Goal: Information Seeking & Learning: Learn about a topic

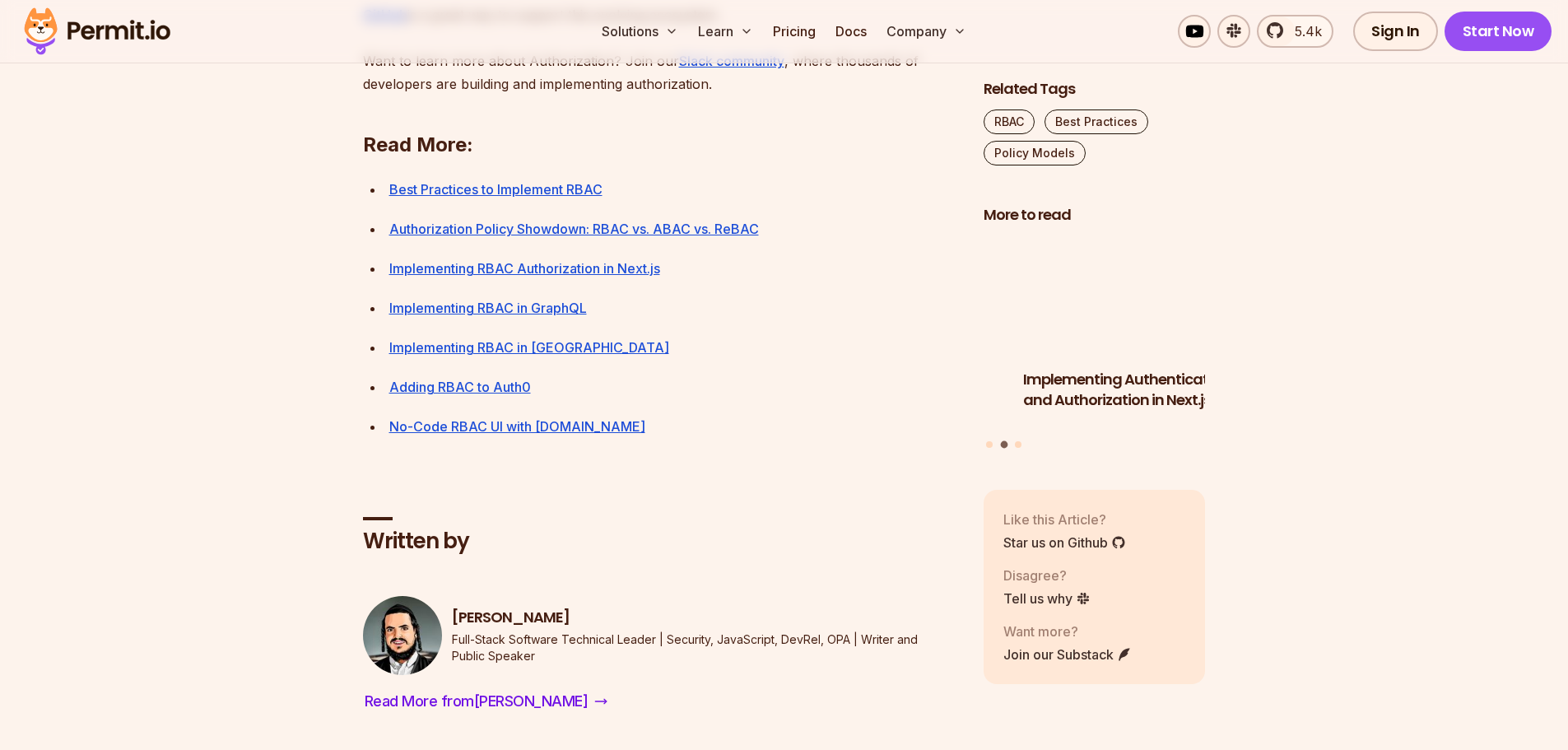
scroll to position [6254, 0]
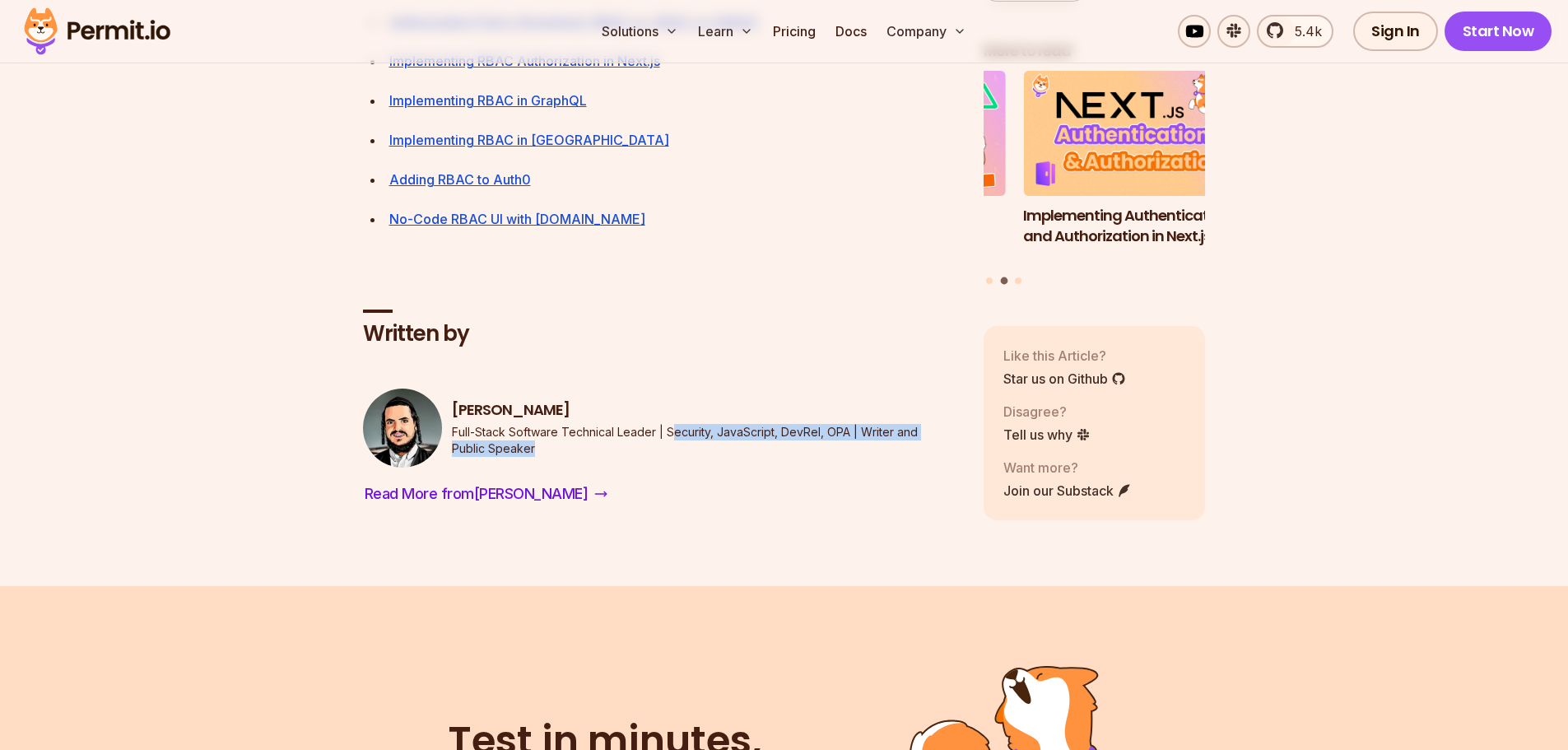
drag, startPoint x: 669, startPoint y: 523, endPoint x: 654, endPoint y: 548, distance: 29.2
click at [654, 468] on div "[PERSON_NAME] Full-Stack Software Technical Leader | Security, JavaScript, DevR…" at bounding box center [660, 428] width 594 height 79
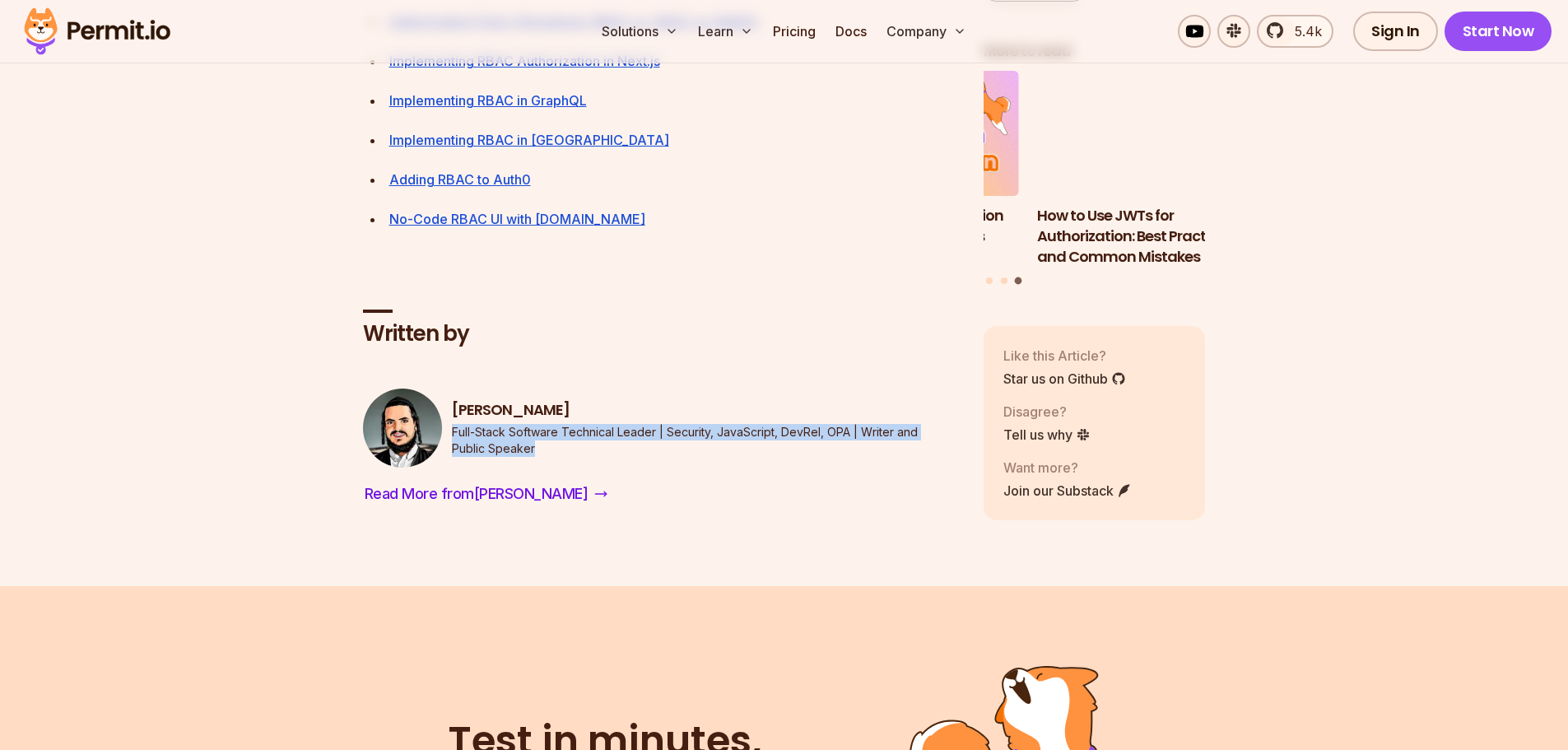
drag, startPoint x: 451, startPoint y: 519, endPoint x: 584, endPoint y: 539, distance: 134.5
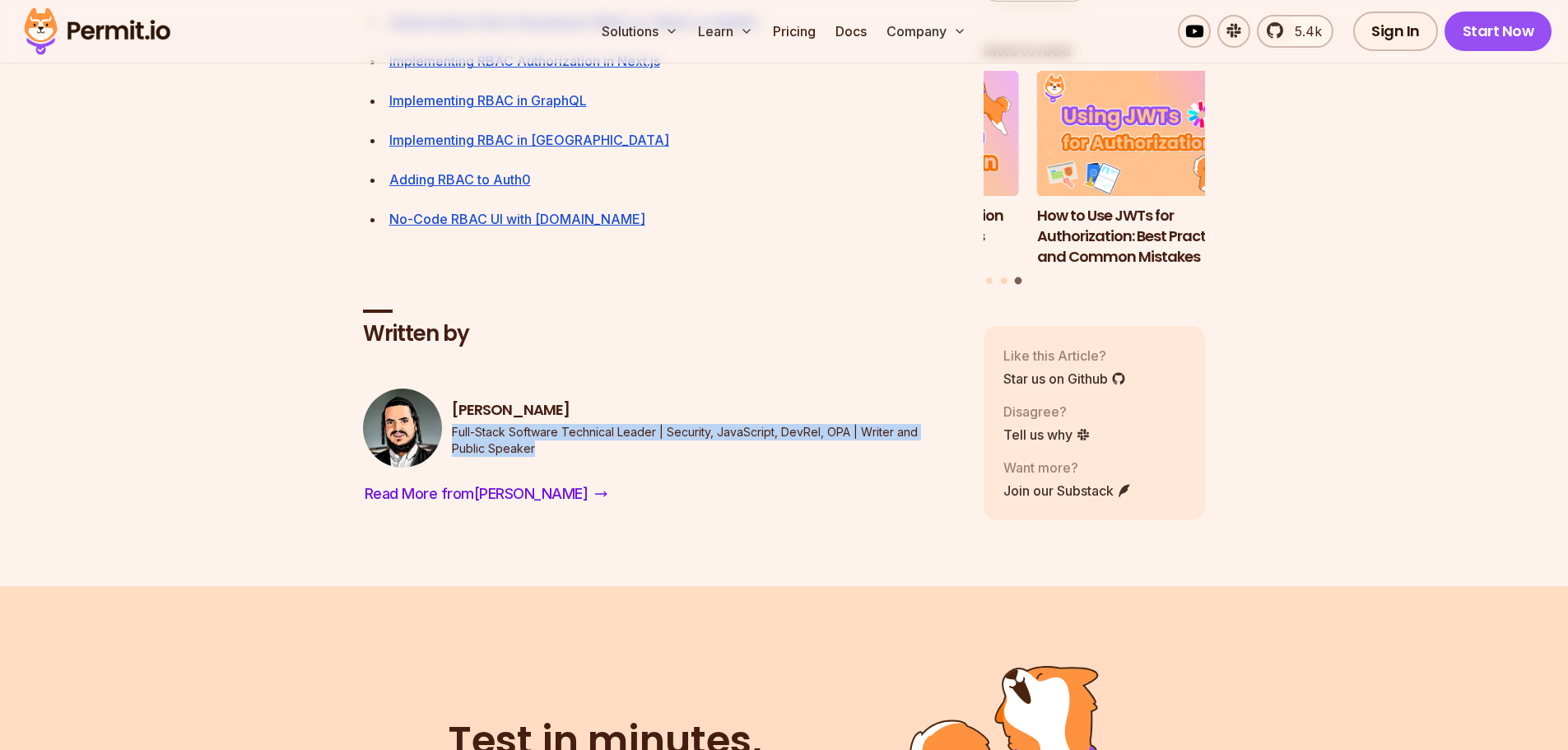
click at [584, 457] on p "Full-Stack Software Technical Leader | Security, JavaScript, DevRel, OPA | Writ…" at bounding box center [704, 440] width 505 height 33
click at [484, 507] on div "[PERSON_NAME] Full-Stack Software Technical Leader | Security, JavaScript, DevR…" at bounding box center [660, 447] width 594 height 118
click at [483, 505] on span "Read More from [PERSON_NAME]" at bounding box center [476, 494] width 224 height 23
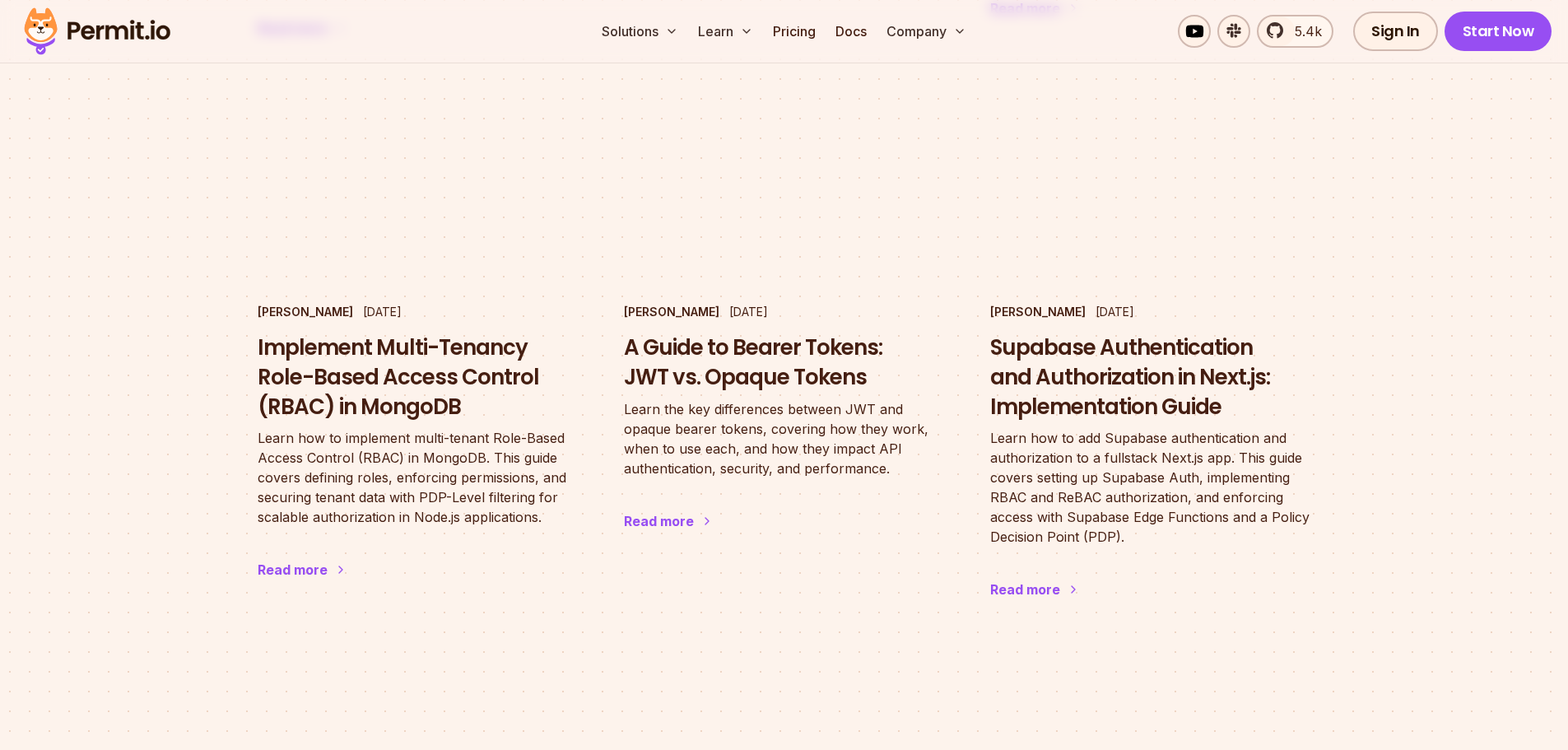
scroll to position [1563, 0]
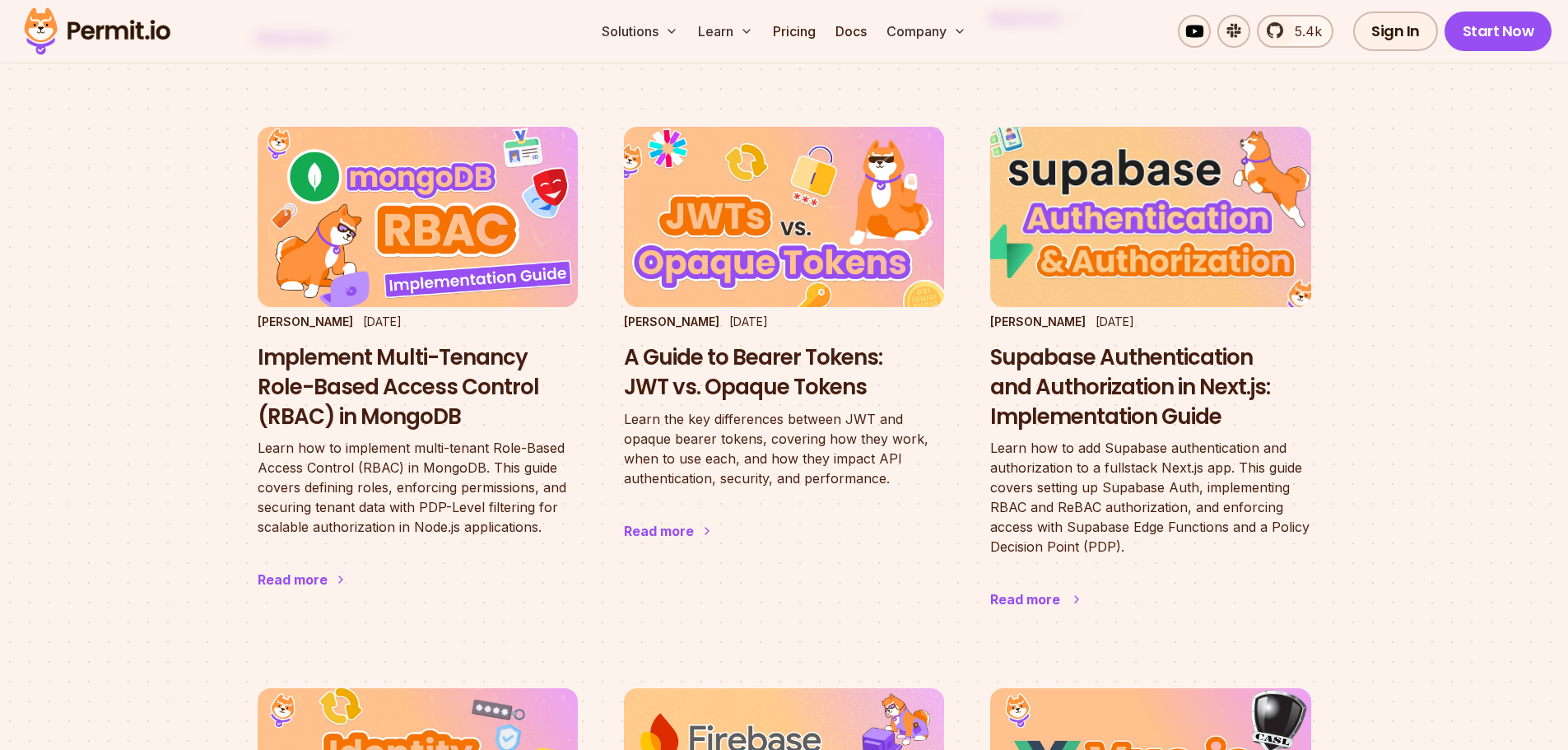
click at [1068, 385] on h3 "Supabase Authentication and Authorization in Next.js: Implementation Guide" at bounding box center [1150, 388] width 320 height 88
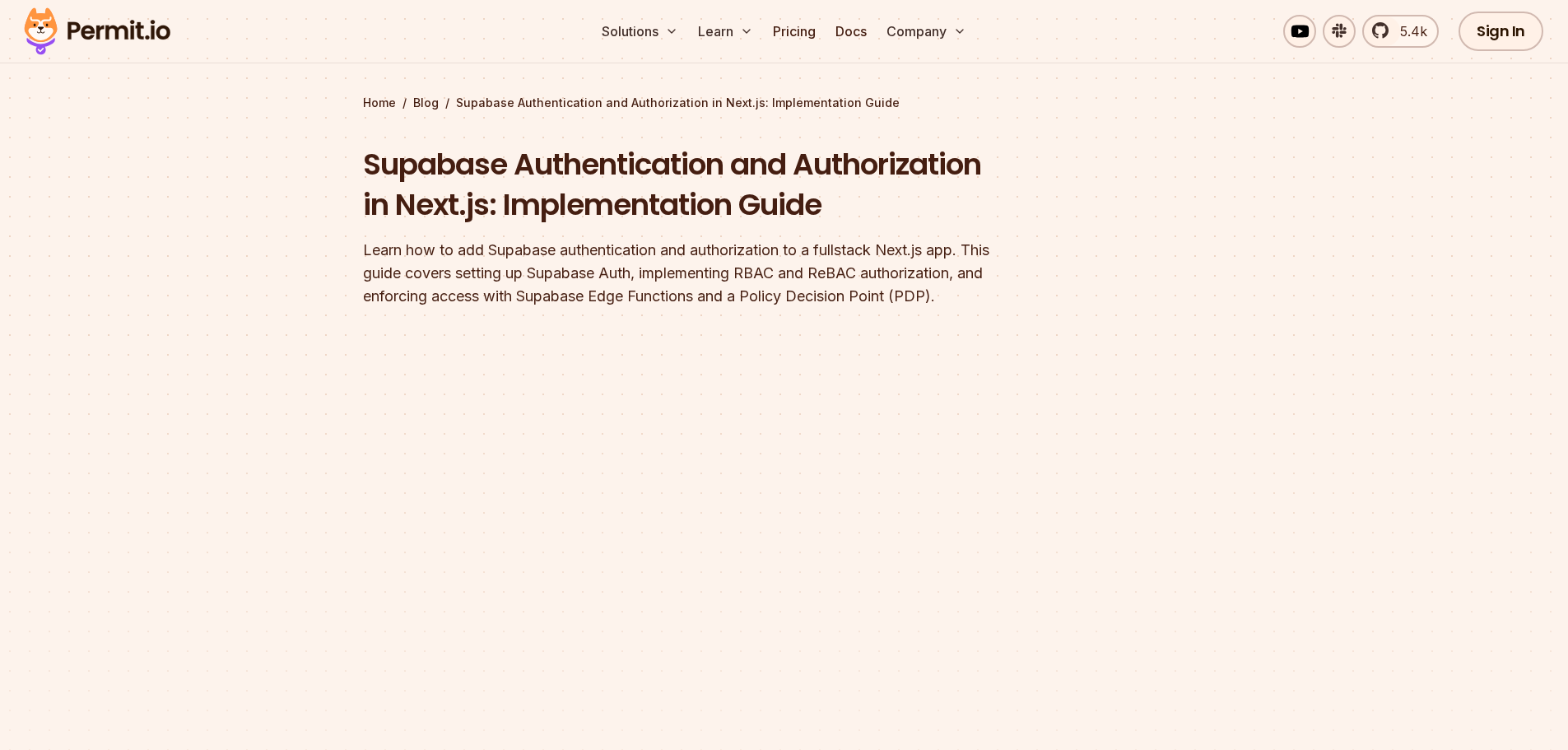
scroll to position [82, 0]
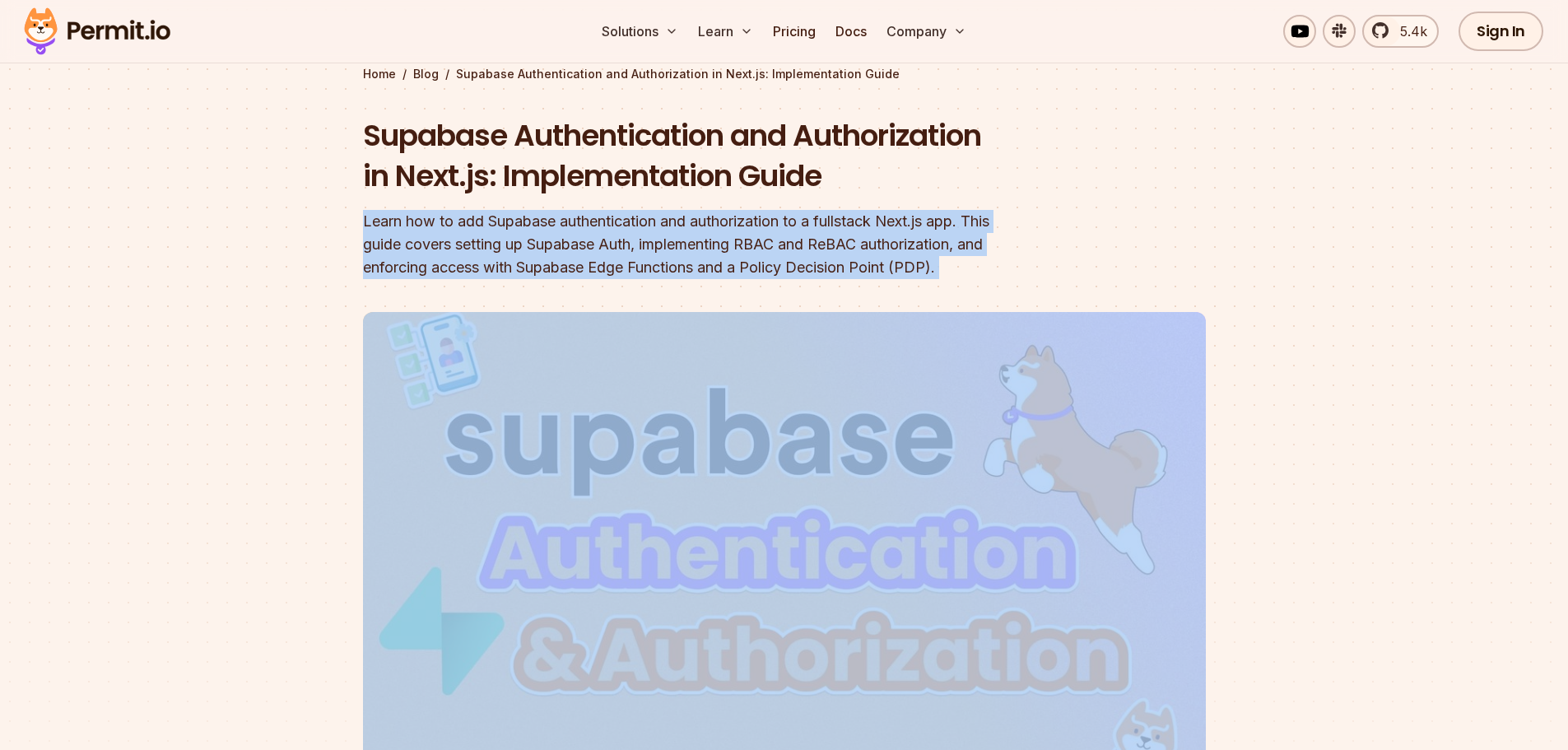
drag, startPoint x: 360, startPoint y: 224, endPoint x: 515, endPoint y: 325, distance: 185.0
click at [515, 325] on section "Home / Blog / Supabase Authentication and Authorization in Next.js: Implementat…" at bounding box center [784, 437] width 1568 height 953
click at [560, 304] on header "Supabase Authentication and Authorization in Next.js: Implementation Guide Lear…" at bounding box center [784, 494] width 843 height 759
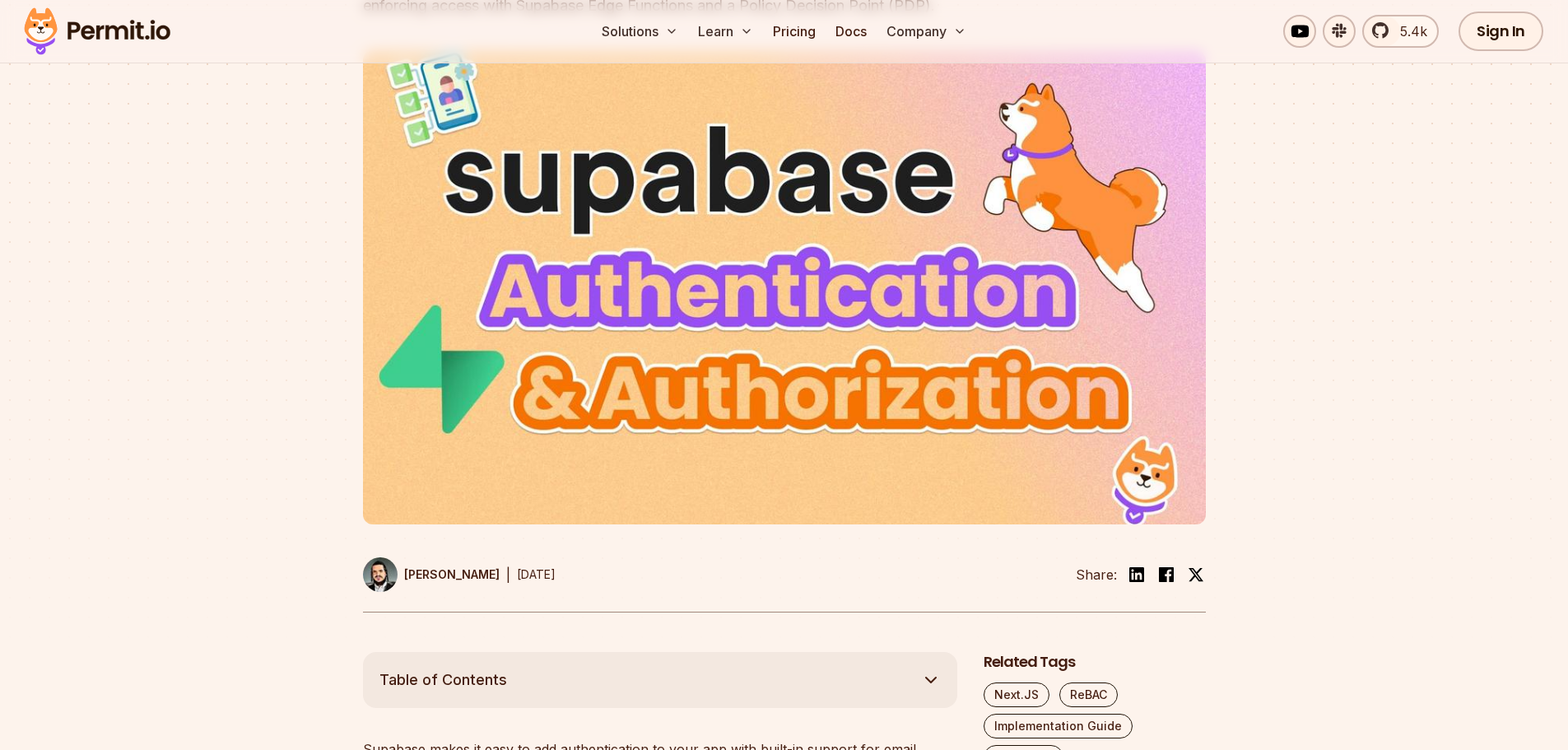
scroll to position [412, 0]
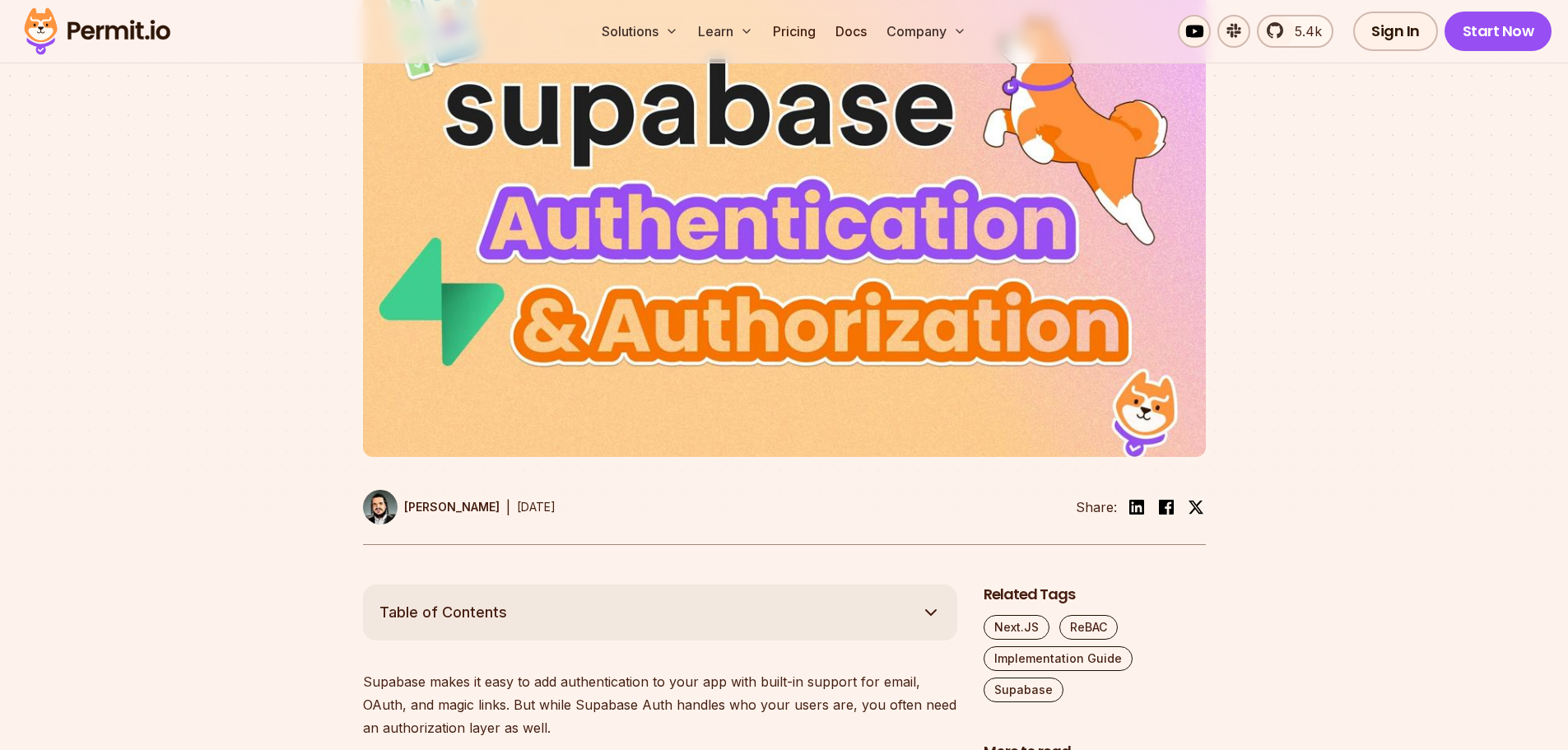
click at [588, 640] on button "Table of Contents" at bounding box center [660, 612] width 594 height 56
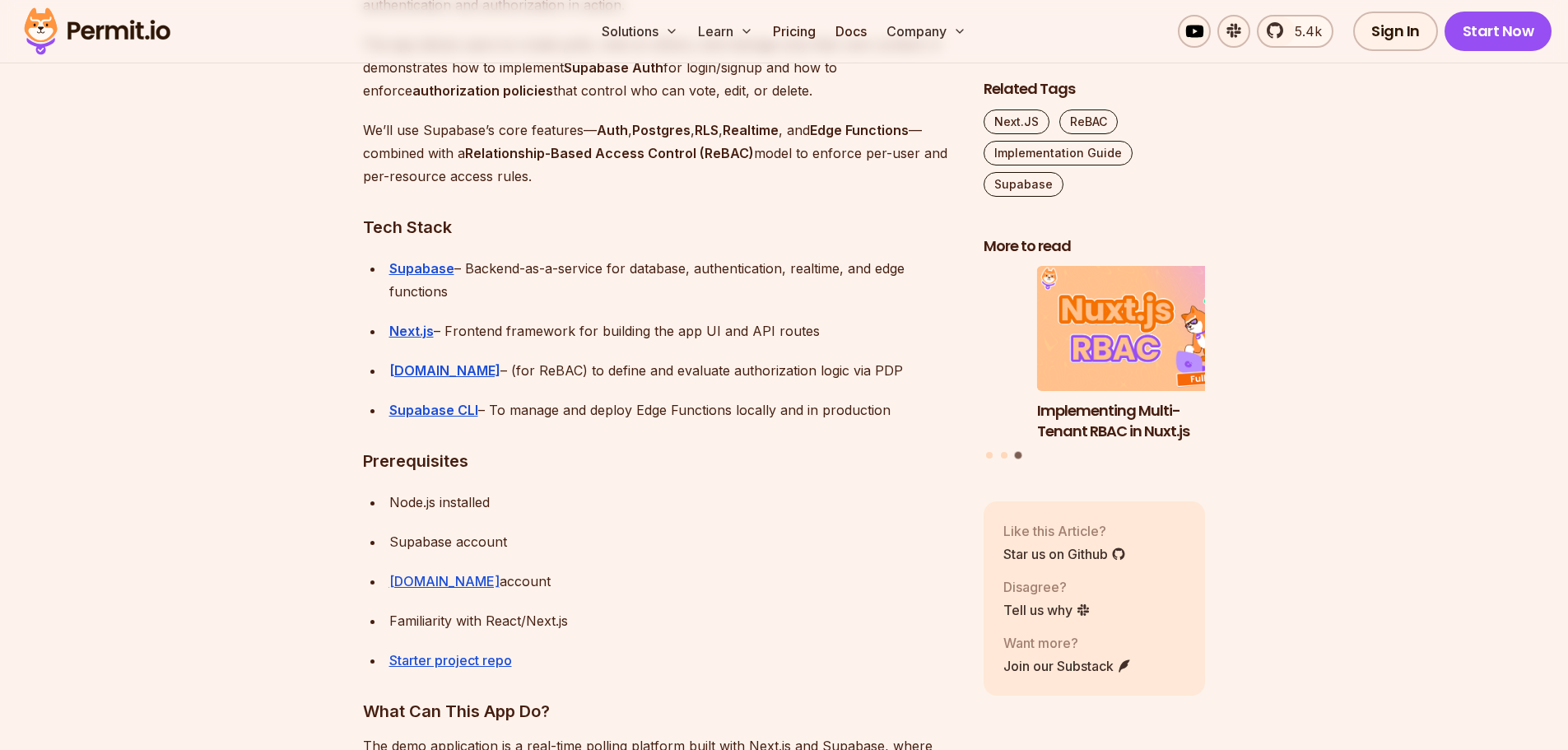
scroll to position [2140, 0]
